Goal: Task Accomplishment & Management: Manage account settings

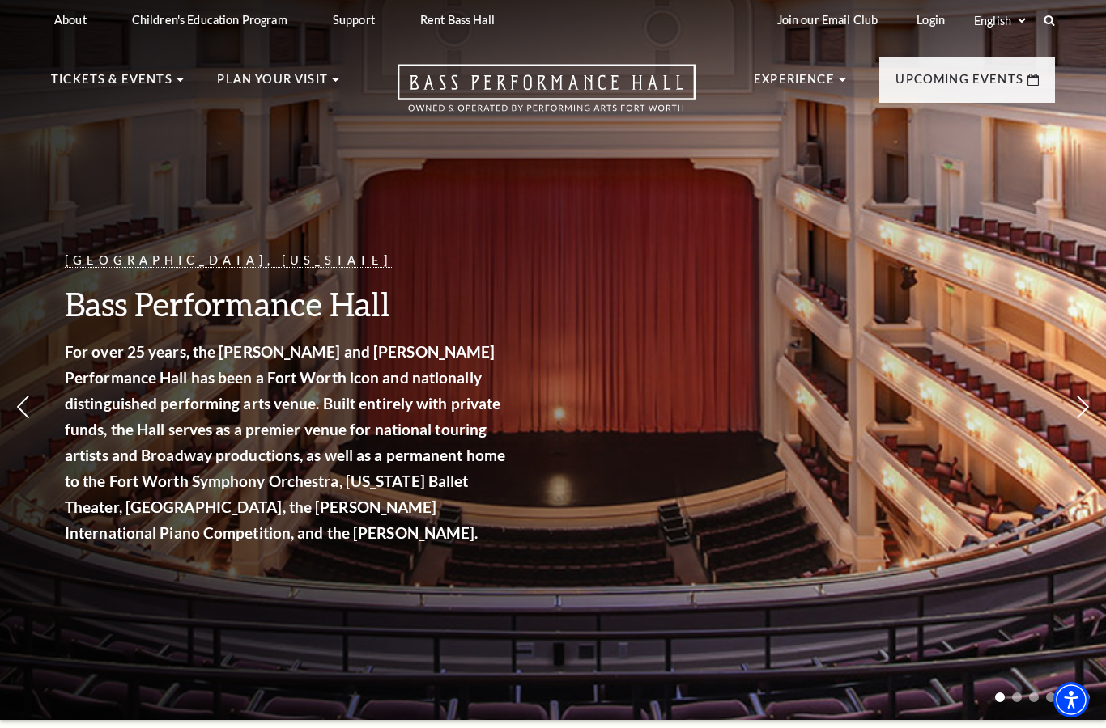
click at [944, 15] on link "Login" at bounding box center [930, 20] width 54 height 40
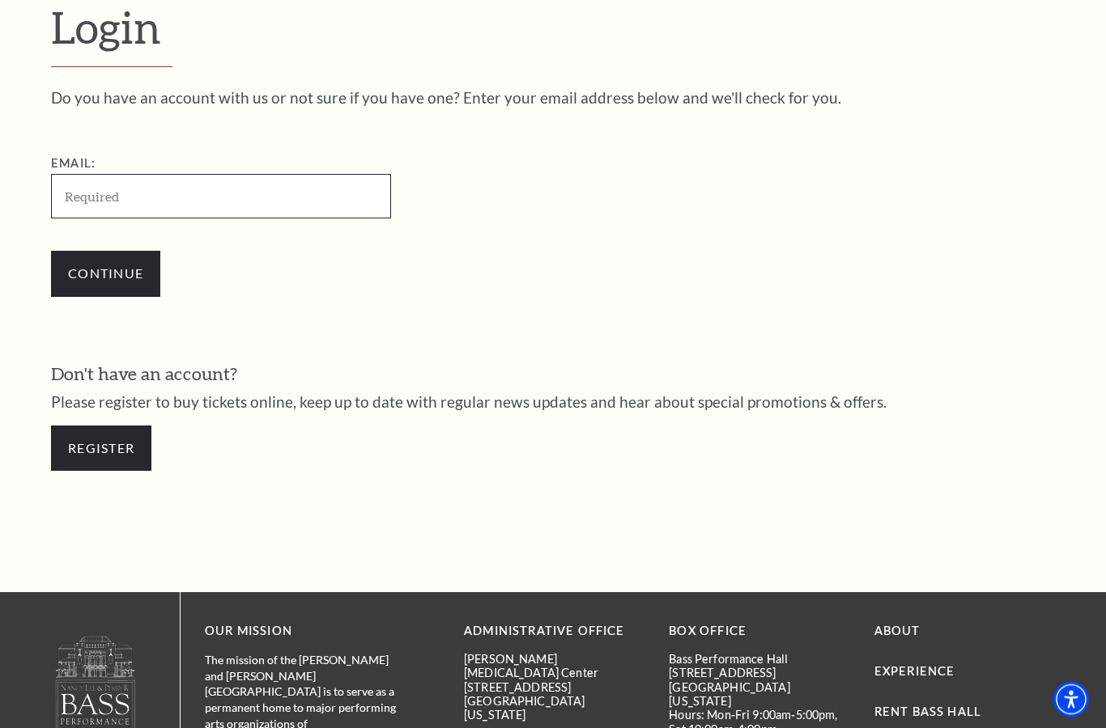
scroll to position [453, 0]
click at [244, 189] on input "Email:" at bounding box center [221, 196] width 340 height 45
type input "[EMAIL_ADDRESS][DOMAIN_NAME]"
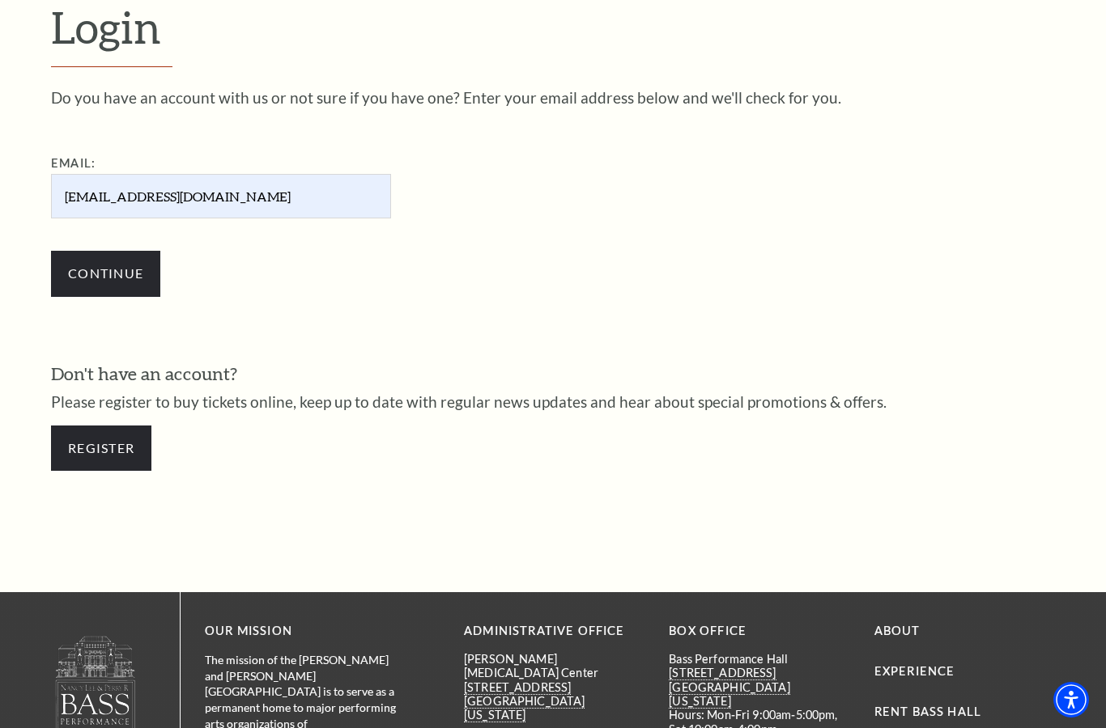
click at [135, 276] on input "Continue" at bounding box center [105, 273] width 109 height 45
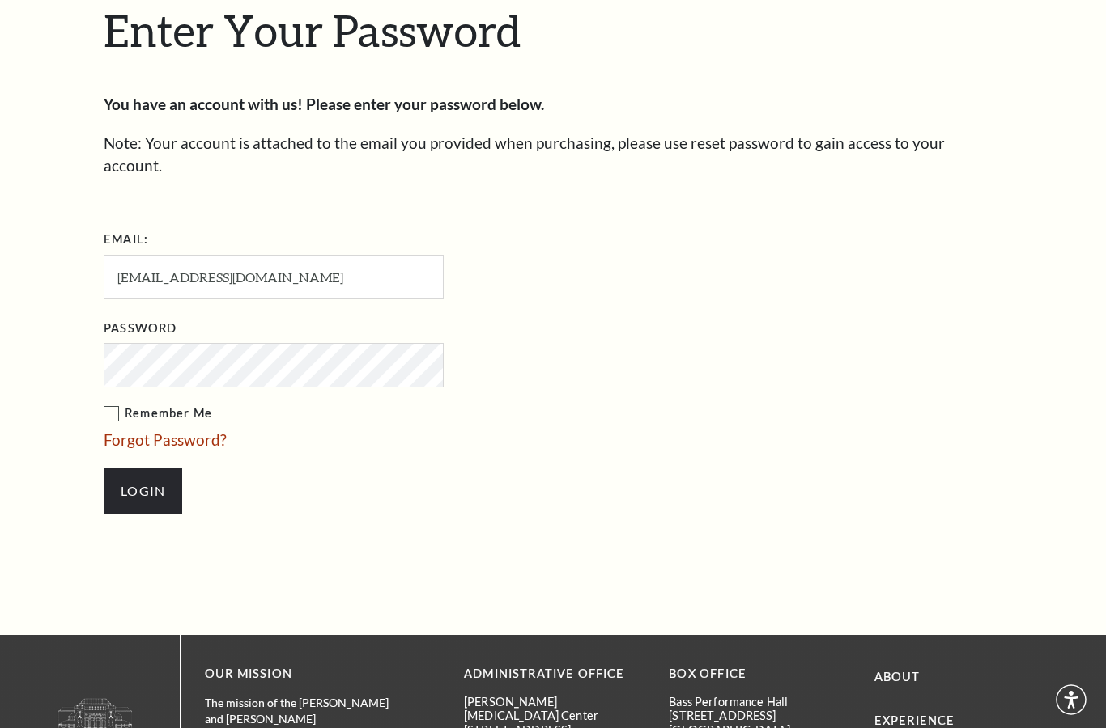
scroll to position [469, 0]
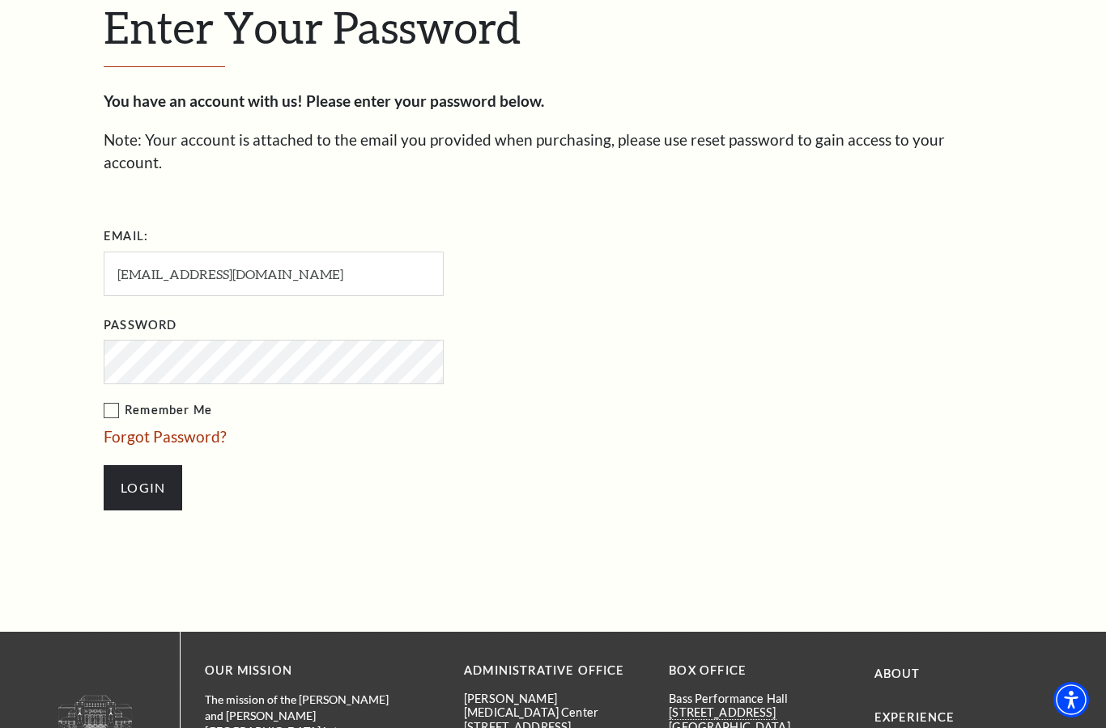
click at [168, 465] on input "Login" at bounding box center [143, 487] width 79 height 45
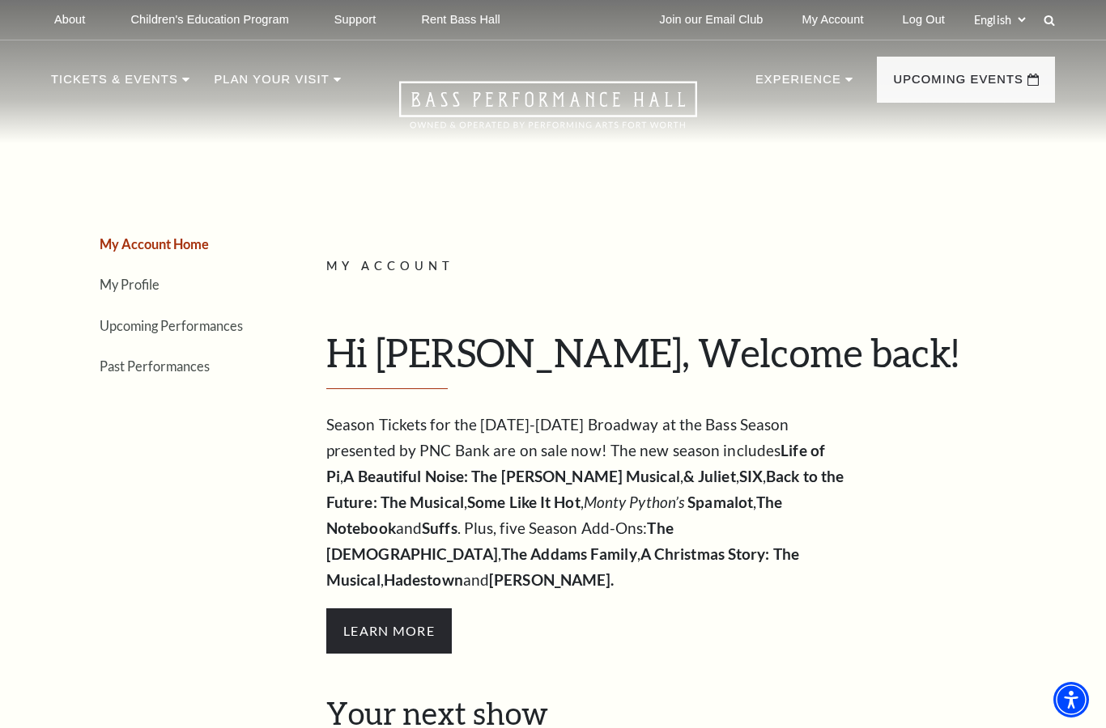
click at [220, 325] on link "Upcoming Performances" at bounding box center [171, 325] width 143 height 15
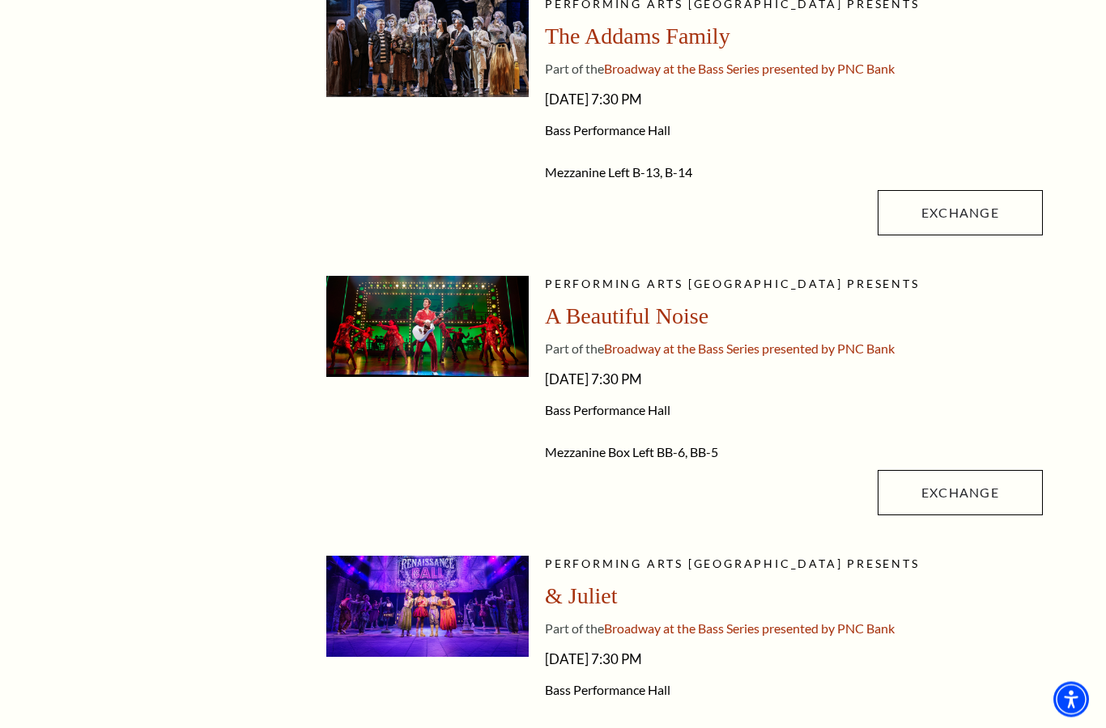
scroll to position [747, 0]
